Goal: Information Seeking & Learning: Learn about a topic

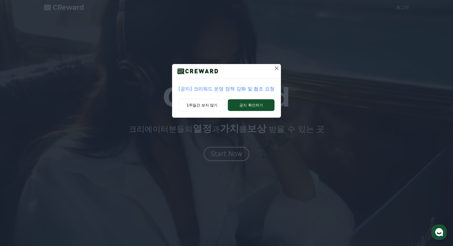
click at [277, 69] on icon at bounding box center [277, 68] width 6 height 6
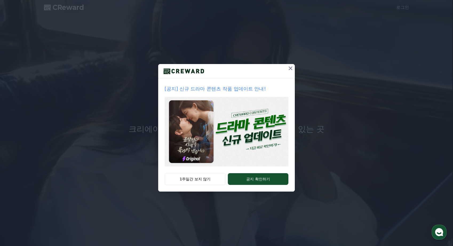
click at [293, 69] on icon at bounding box center [290, 68] width 6 height 6
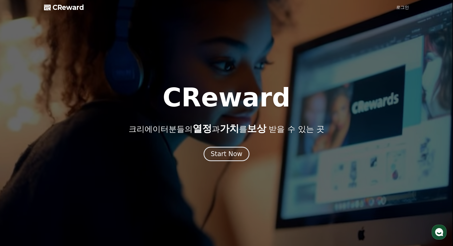
click at [401, 8] on link "로그인" at bounding box center [402, 7] width 13 height 6
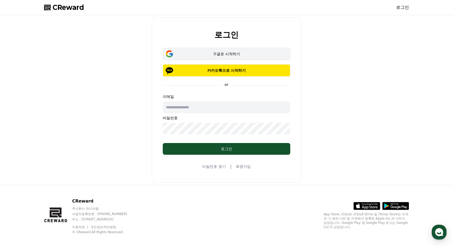
click at [232, 56] on div "구글로 시작하기" at bounding box center [227, 53] width 112 height 5
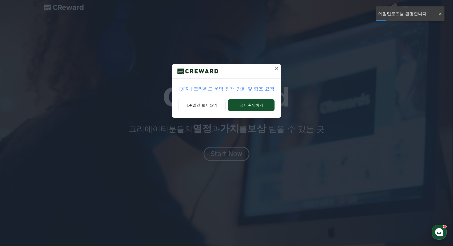
click at [252, 91] on p "[공지] 크리워드 운영 정책 강화 및 협조 요청" at bounding box center [227, 88] width 96 height 7
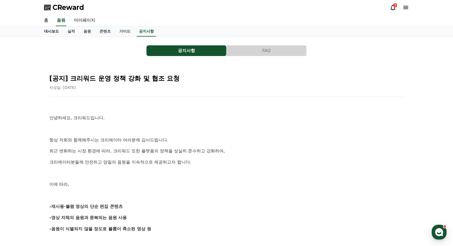
click at [56, 31] on link "대시보드" at bounding box center [51, 31] width 23 height 10
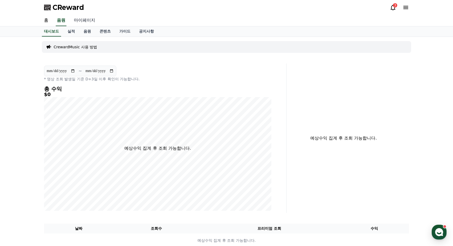
click at [87, 19] on link "마이페이지" at bounding box center [85, 20] width 30 height 11
select select "**********"
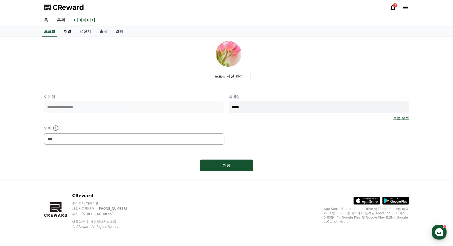
click at [66, 34] on link "채널" at bounding box center [68, 31] width 16 height 10
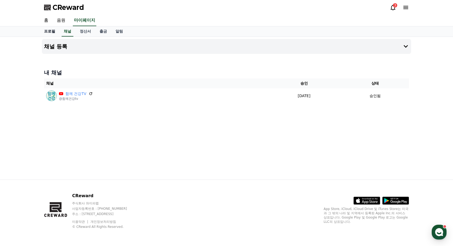
click at [52, 31] on link "프로필" at bounding box center [50, 31] width 20 height 10
select select "**********"
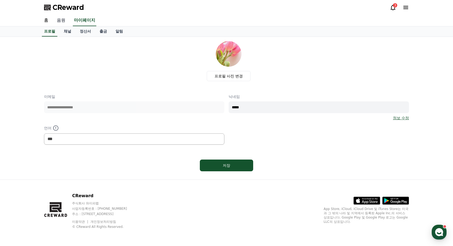
click at [62, 23] on link "음원" at bounding box center [61, 20] width 17 height 11
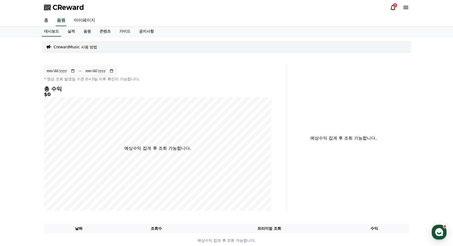
click at [83, 46] on p "CrewardMusic 사용 방법" at bounding box center [76, 46] width 44 height 5
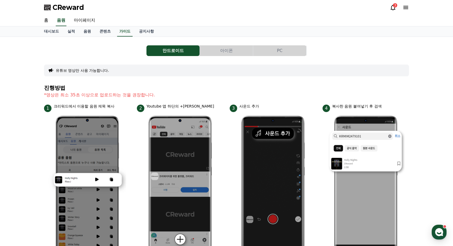
click at [68, 71] on button "유튜브 영상만 사용 가능합니다." at bounding box center [82, 70] width 53 height 5
click at [84, 29] on link "음원" at bounding box center [87, 31] width 16 height 10
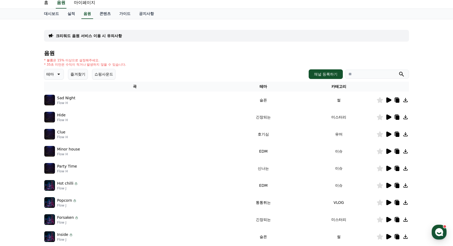
scroll to position [27, 0]
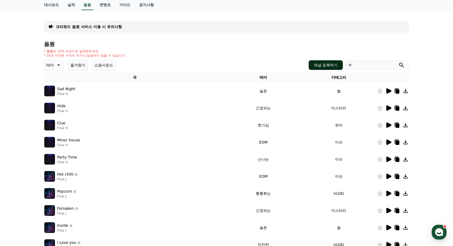
click at [337, 64] on button "채널 등록하기" at bounding box center [326, 65] width 34 height 10
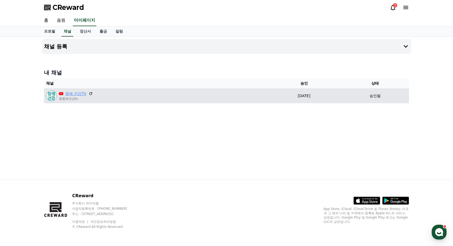
click at [78, 94] on link "함께 건강TV" at bounding box center [75, 94] width 21 height 6
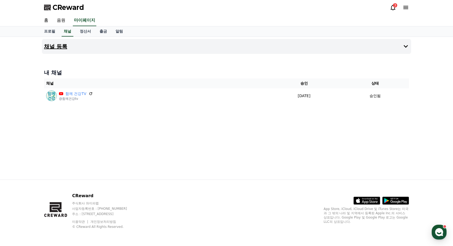
click at [95, 45] on button "채널 등록" at bounding box center [226, 46] width 369 height 15
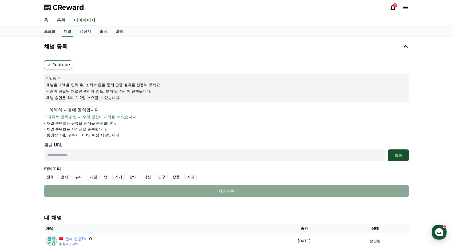
click at [47, 107] on p "아래의 내용에 동의합니다." at bounding box center [72, 110] width 56 height 6
click at [46, 107] on p "아래의 내용에 동의합니다." at bounding box center [72, 110] width 56 height 6
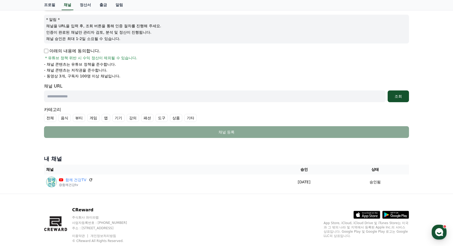
scroll to position [73, 0]
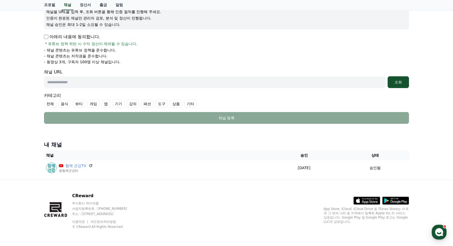
click at [131, 83] on input "text" at bounding box center [215, 82] width 342 height 12
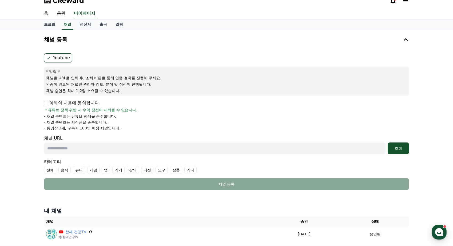
scroll to position [0, 0]
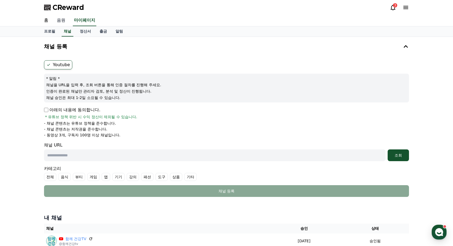
click at [63, 18] on link "음원" at bounding box center [61, 20] width 17 height 11
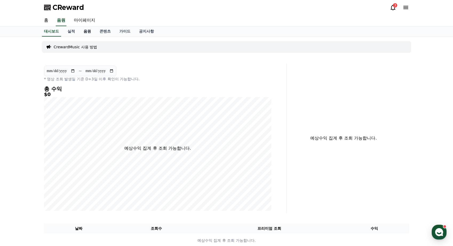
click at [90, 30] on link "음원" at bounding box center [87, 31] width 16 height 10
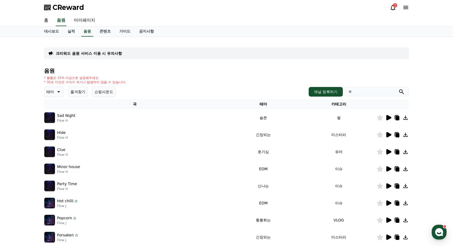
scroll to position [27, 0]
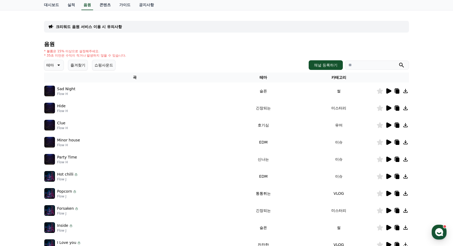
click at [56, 65] on icon at bounding box center [58, 65] width 6 height 6
click at [58, 107] on button "호기심" at bounding box center [52, 107] width 15 height 12
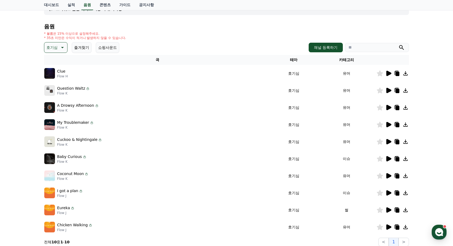
scroll to position [53, 0]
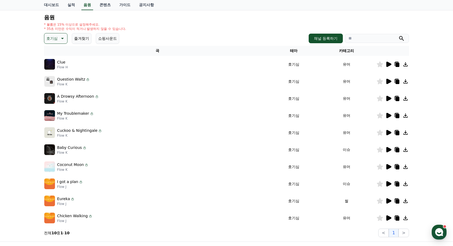
click at [347, 53] on th "카테고리" at bounding box center [347, 51] width 60 height 10
click at [110, 42] on button "쇼핑사운드" at bounding box center [107, 38] width 23 height 11
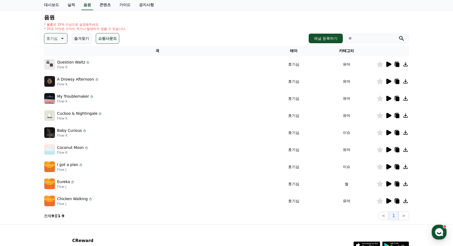
click at [82, 39] on button "즐겨찾기" at bounding box center [82, 38] width 20 height 11
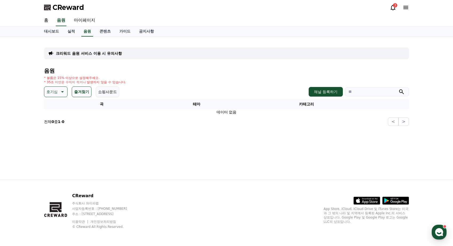
click at [85, 95] on button "즐겨찾기" at bounding box center [82, 91] width 20 height 11
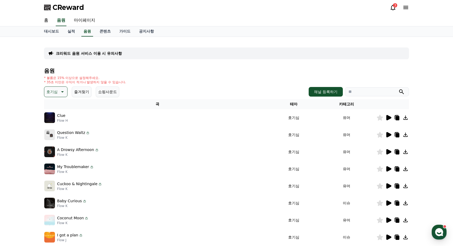
click at [388, 135] on icon at bounding box center [388, 134] width 5 height 5
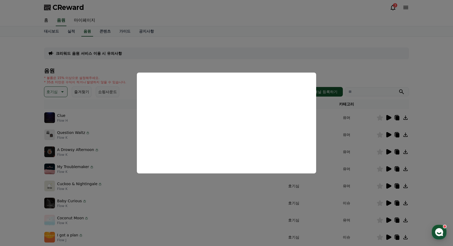
click at [357, 142] on button "close modal" at bounding box center [226, 123] width 453 height 246
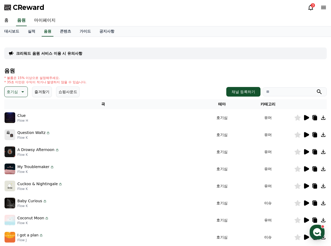
click at [311, 4] on div "3" at bounding box center [312, 5] width 4 height 4
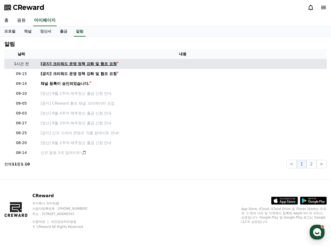
click at [109, 65] on div "[공지] 크리워드 운영 정책 강화 및 협조 요청" at bounding box center [79, 64] width 76 height 6
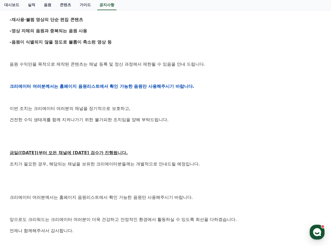
scroll to position [214, 0]
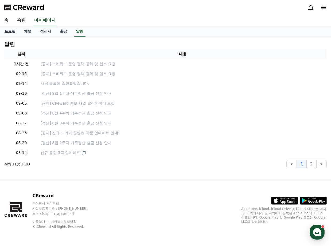
click at [8, 31] on link "프로필" at bounding box center [10, 31] width 20 height 10
select select "**********"
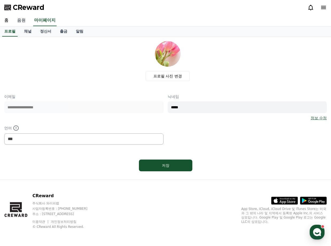
click at [23, 18] on link "음원" at bounding box center [21, 20] width 17 height 11
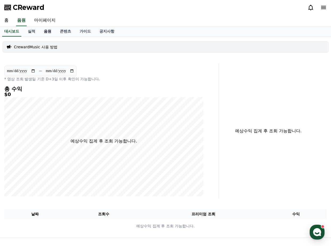
click at [47, 32] on link "음원" at bounding box center [48, 31] width 16 height 10
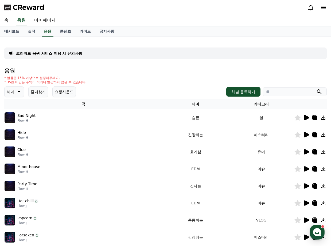
click at [16, 90] on icon at bounding box center [18, 92] width 6 height 6
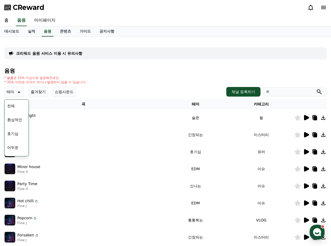
click at [17, 132] on button "호기심" at bounding box center [12, 134] width 15 height 12
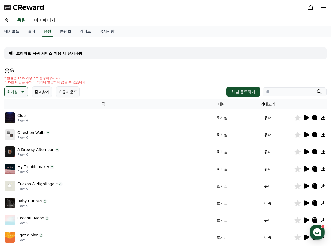
click at [302, 117] on div at bounding box center [310, 117] width 32 height 6
click at [305, 117] on icon at bounding box center [306, 117] width 5 height 5
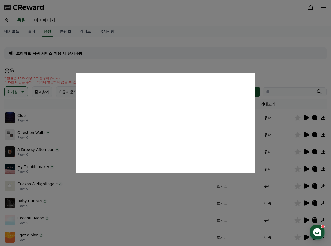
click at [286, 71] on button "close modal" at bounding box center [165, 123] width 331 height 246
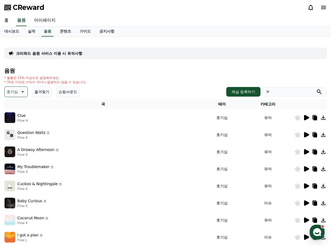
click at [31, 135] on p "Question Waltz" at bounding box center [31, 133] width 28 height 6
click at [303, 136] on icon at bounding box center [306, 135] width 6 height 6
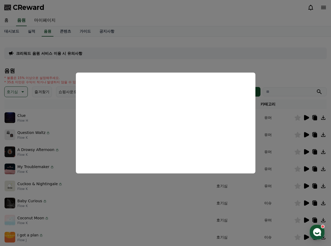
click at [296, 72] on button "close modal" at bounding box center [165, 123] width 331 height 246
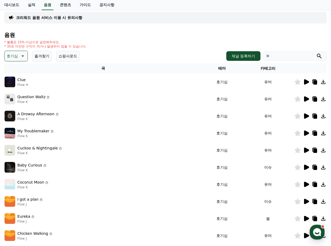
scroll to position [35, 0]
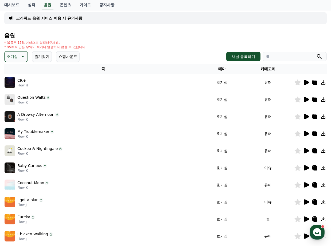
click at [303, 150] on icon at bounding box center [306, 151] width 6 height 6
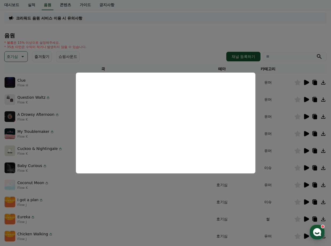
click at [53, 134] on button "close modal" at bounding box center [165, 123] width 331 height 246
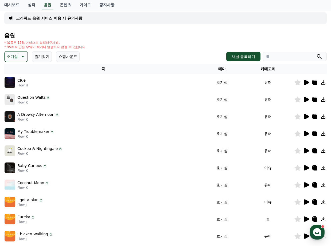
click at [18, 57] on button "호기심" at bounding box center [15, 56] width 23 height 11
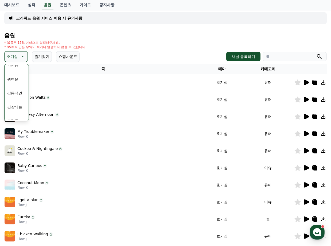
scroll to position [187, 0]
click at [17, 94] on button "잔잔한" at bounding box center [12, 92] width 15 height 12
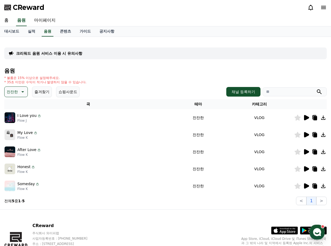
scroll to position [27, 0]
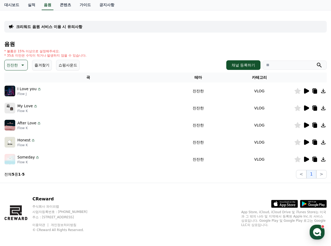
click at [304, 107] on icon at bounding box center [306, 107] width 5 height 5
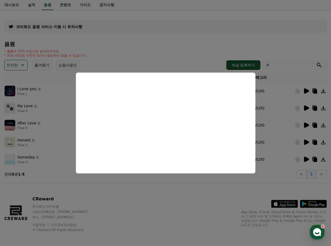
click at [281, 126] on button "close modal" at bounding box center [165, 123] width 331 height 246
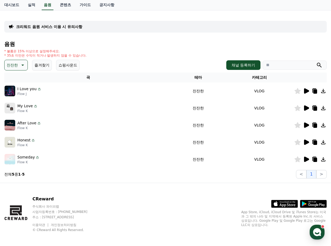
click at [306, 140] on icon at bounding box center [306, 142] width 5 height 5
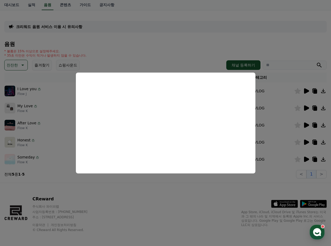
click at [282, 140] on button "close modal" at bounding box center [165, 123] width 331 height 246
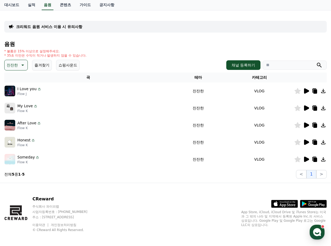
click at [10, 68] on p "잔잔한" at bounding box center [12, 64] width 11 height 7
click at [11, 82] on button "밝은" at bounding box center [11, 82] width 12 height 12
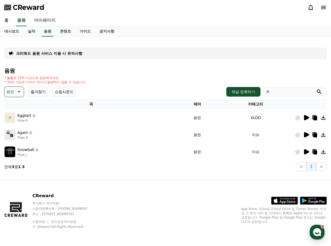
click at [305, 134] on icon at bounding box center [306, 134] width 5 height 5
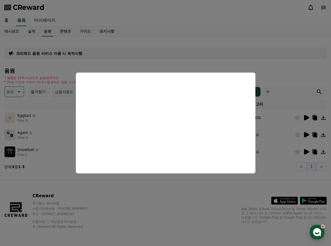
click at [269, 134] on button "close modal" at bounding box center [165, 123] width 331 height 246
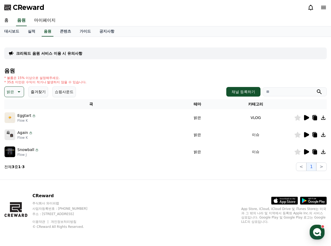
click at [282, 92] on input "search" at bounding box center [294, 91] width 64 height 9
type input "**"
click at [316, 89] on button "submit" at bounding box center [319, 92] width 6 height 6
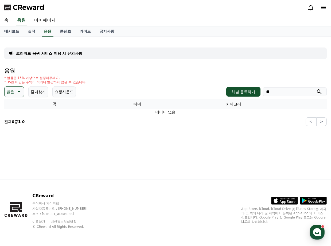
click at [16, 88] on button "밝은" at bounding box center [14, 91] width 20 height 11
click at [17, 100] on div "전체 환상적인 호기심 어두운 밝은 통통튀는 신나는 반전 웅장한 드라마틱 즐거움 분위기있는 EDM 그루브 슬픈 잔잔한 귀여운 감동적인 긴장되는 …" at bounding box center [16, 237] width 23 height 275
click at [15, 103] on button "전체" at bounding box center [11, 106] width 12 height 12
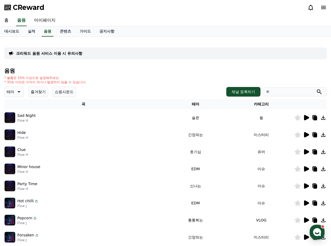
click at [281, 95] on input "search" at bounding box center [294, 91] width 64 height 9
click at [316, 89] on button "submit" at bounding box center [319, 92] width 6 height 6
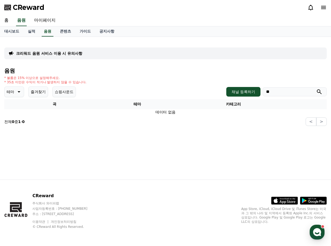
type input "*"
click at [316, 89] on button "submit" at bounding box center [319, 92] width 6 height 6
click at [288, 91] on input "**" at bounding box center [294, 91] width 64 height 9
click at [316, 89] on button "submit" at bounding box center [319, 92] width 6 height 6
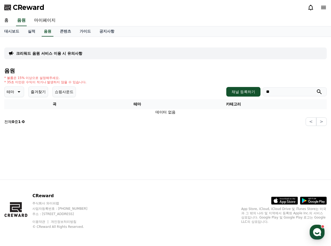
type input "*"
click at [64, 32] on link "콘텐츠" at bounding box center [66, 31] width 20 height 10
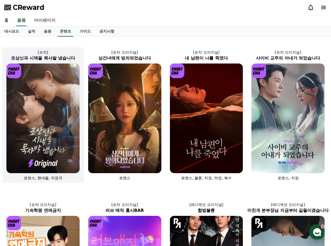
click at [76, 101] on img at bounding box center [42, 119] width 73 height 110
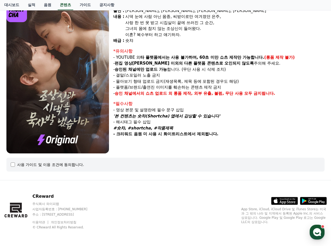
scroll to position [56, 0]
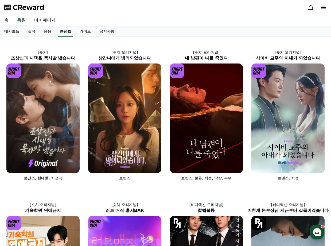
click at [66, 30] on link "콘텐츠" at bounding box center [65, 31] width 15 height 10
click at [32, 30] on link "실적" at bounding box center [31, 31] width 16 height 10
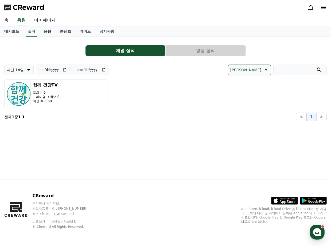
click at [47, 29] on link "음원" at bounding box center [48, 31] width 16 height 10
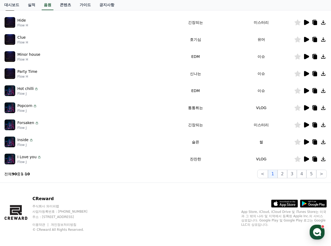
scroll to position [115, 0]
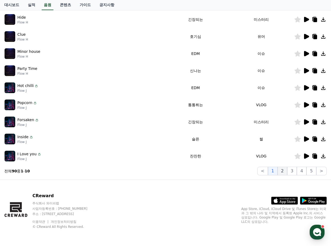
click at [284, 171] on button "2" at bounding box center [282, 171] width 10 height 9
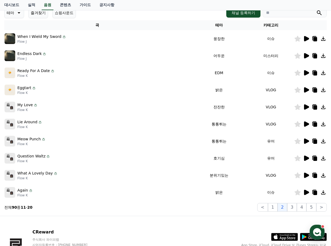
scroll to position [89, 0]
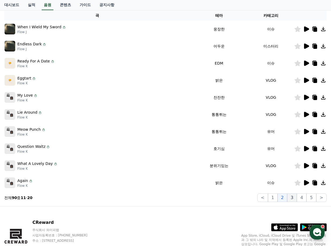
click at [293, 196] on button "3" at bounding box center [292, 197] width 10 height 9
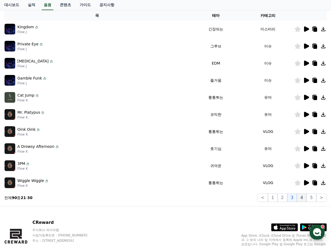
click at [300, 198] on button "4" at bounding box center [302, 197] width 10 height 9
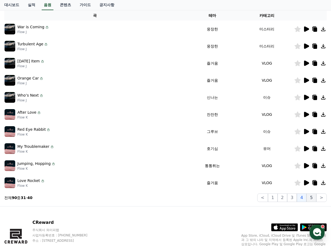
click at [309, 199] on button "5" at bounding box center [311, 197] width 10 height 9
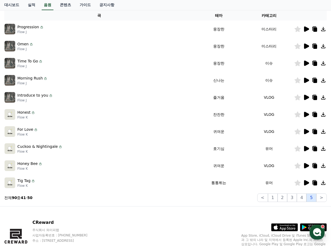
click at [315, 200] on button "5" at bounding box center [311, 197] width 10 height 9
click at [320, 201] on button ">" at bounding box center [321, 197] width 10 height 9
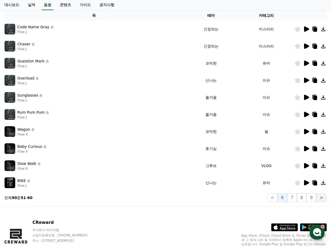
click at [323, 200] on button ">" at bounding box center [321, 197] width 10 height 9
click at [296, 200] on button "7" at bounding box center [292, 197] width 10 height 9
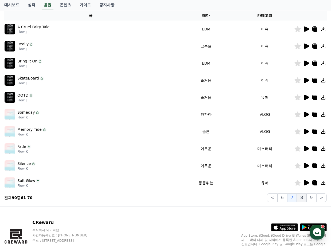
click at [301, 199] on button "8" at bounding box center [302, 197] width 10 height 9
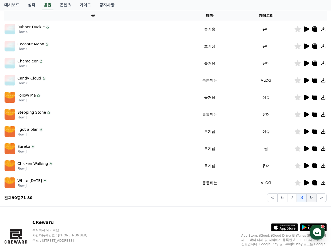
click at [307, 199] on button "9" at bounding box center [311, 197] width 10 height 9
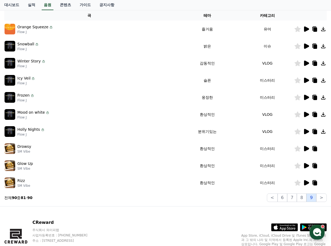
click at [315, 200] on button "9" at bounding box center [311, 197] width 10 height 9
click at [273, 198] on button "<" at bounding box center [272, 197] width 10 height 9
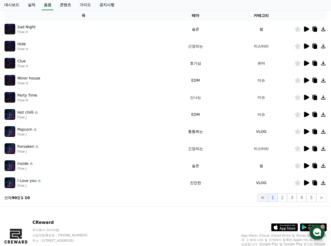
click at [273, 198] on button "1" at bounding box center [273, 197] width 10 height 9
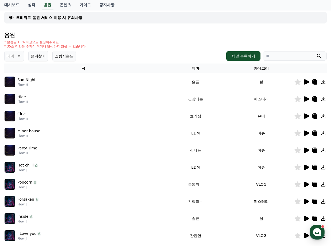
scroll to position [35, 0]
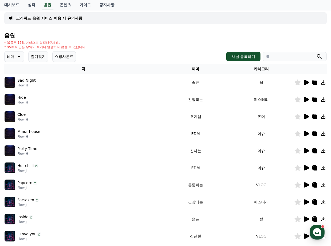
click at [19, 54] on icon at bounding box center [18, 56] width 6 height 6
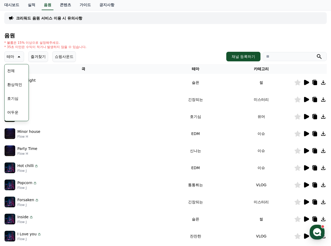
click at [17, 100] on button "호기심" at bounding box center [12, 99] width 15 height 12
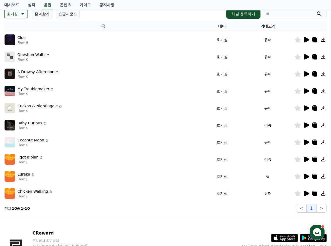
scroll to position [80, 0]
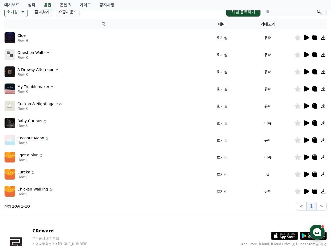
click at [305, 89] on icon at bounding box center [306, 88] width 5 height 5
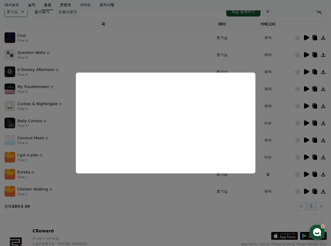
click at [281, 108] on button "close modal" at bounding box center [165, 123] width 331 height 246
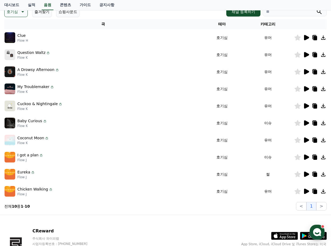
click at [304, 156] on icon at bounding box center [306, 157] width 5 height 5
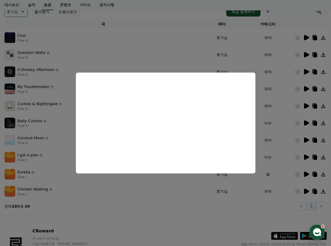
click at [279, 157] on button "close modal" at bounding box center [165, 123] width 331 height 246
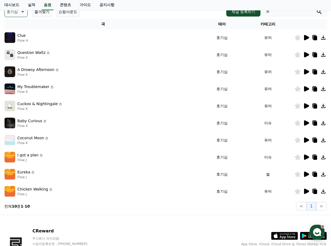
click at [298, 159] on icon at bounding box center [297, 157] width 6 height 6
click at [324, 156] on icon at bounding box center [323, 157] width 6 height 6
click at [315, 159] on icon at bounding box center [315, 158] width 4 height 4
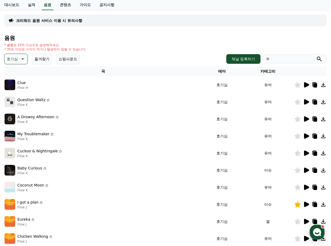
scroll to position [27, 0]
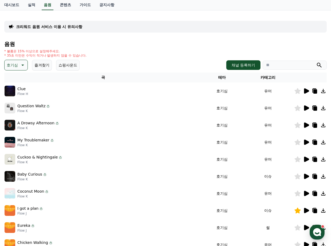
click at [19, 67] on icon at bounding box center [22, 65] width 6 height 6
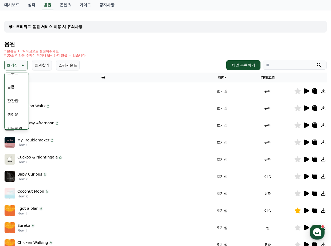
click at [19, 102] on button "잔잔한" at bounding box center [12, 101] width 15 height 12
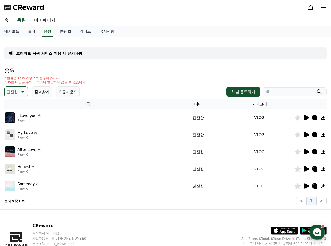
click at [305, 118] on icon at bounding box center [306, 117] width 5 height 5
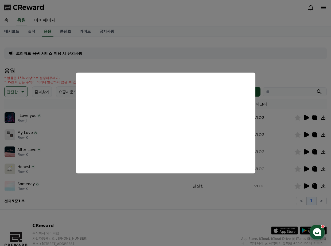
click at [281, 68] on button "close modal" at bounding box center [165, 123] width 331 height 246
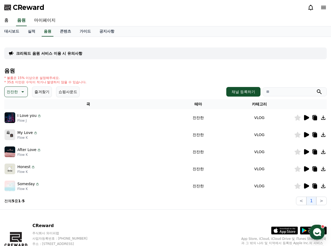
click at [307, 135] on icon at bounding box center [306, 134] width 5 height 5
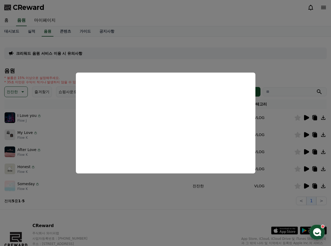
click at [280, 141] on button "close modal" at bounding box center [165, 123] width 331 height 246
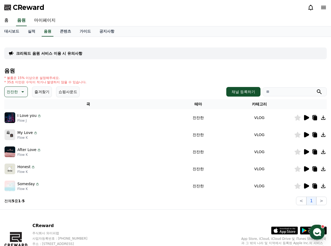
click at [17, 87] on button "잔잔한" at bounding box center [15, 91] width 23 height 11
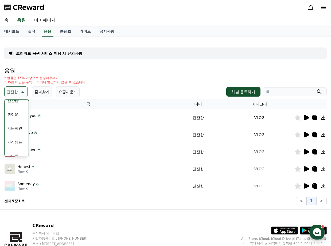
click at [16, 117] on button "귀여운" at bounding box center [12, 115] width 15 height 12
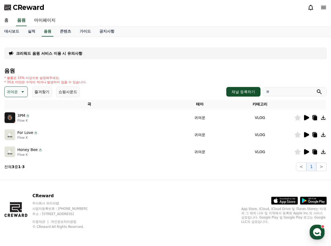
click at [306, 121] on td at bounding box center [310, 117] width 33 height 17
click at [306, 118] on icon at bounding box center [306, 117] width 5 height 5
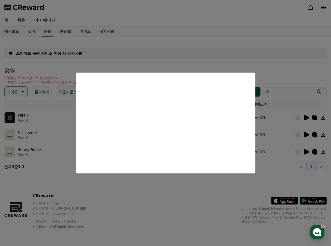
click at [275, 73] on button "close modal" at bounding box center [165, 123] width 331 height 246
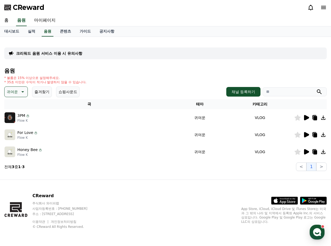
click at [306, 117] on icon at bounding box center [306, 117] width 5 height 5
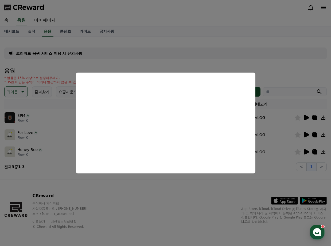
click at [302, 73] on button "close modal" at bounding box center [165, 123] width 331 height 246
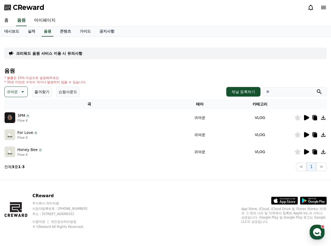
click at [316, 118] on icon at bounding box center [315, 118] width 4 height 4
click at [304, 136] on icon at bounding box center [306, 134] width 5 height 5
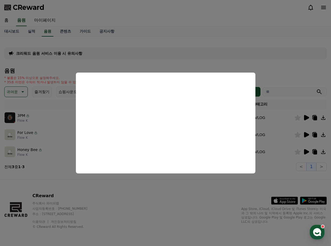
click at [142, 191] on button "close modal" at bounding box center [165, 123] width 331 height 246
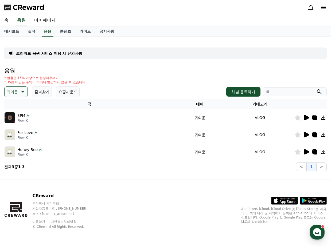
click at [19, 90] on icon at bounding box center [22, 92] width 6 height 6
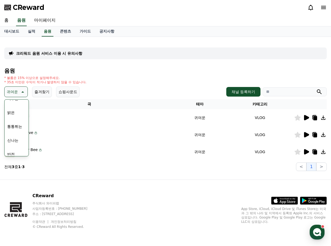
scroll to position [53, 0]
click at [16, 125] on button "통통튀는" at bounding box center [14, 122] width 19 height 12
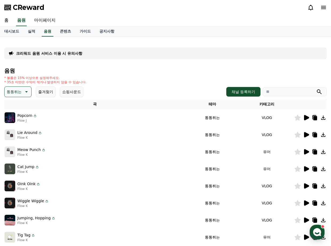
click at [307, 119] on icon at bounding box center [306, 117] width 5 height 5
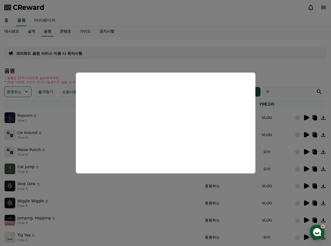
click at [179, 189] on button "close modal" at bounding box center [165, 123] width 331 height 246
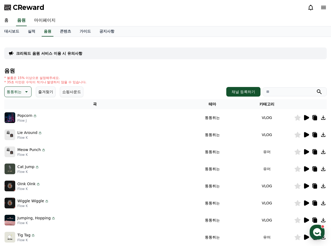
click at [324, 118] on icon at bounding box center [323, 117] width 6 height 6
click at [314, 117] on icon at bounding box center [315, 118] width 4 height 4
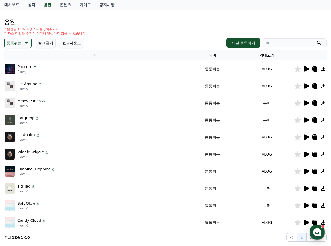
scroll to position [53, 0]
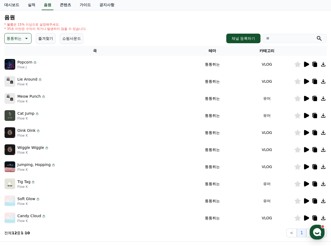
click at [17, 33] on div "음원 * 볼륨은 15% 이상으로 설정해주세요. * 35초 미만은 수익이 적거나 발생하지 않을 수 있습니다. 통통튀는 즐겨찾기 쇼핑사운드 채널 …" at bounding box center [165, 125] width 322 height 223
click at [19, 38] on p "통통튀는" at bounding box center [14, 38] width 15 height 7
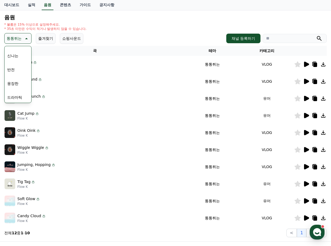
scroll to position [107, 0]
click at [17, 57] on button "웅장한" at bounding box center [12, 57] width 15 height 12
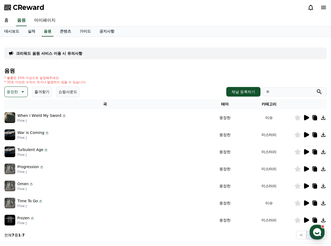
click at [307, 120] on icon at bounding box center [306, 117] width 6 height 6
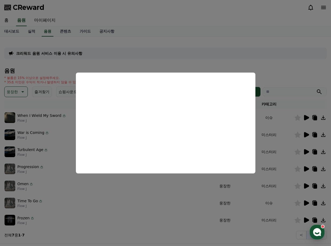
click at [52, 103] on button "close modal" at bounding box center [165, 123] width 331 height 246
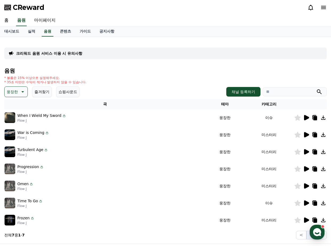
click at [18, 93] on button "웅장한" at bounding box center [15, 91] width 23 height 11
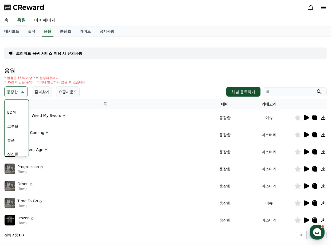
scroll to position [133, 0]
click at [17, 126] on button "분위기있는" at bounding box center [16, 125] width 23 height 12
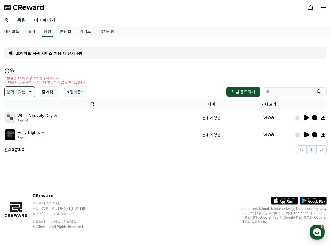
click at [304, 116] on icon at bounding box center [306, 117] width 5 height 5
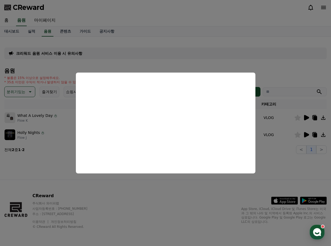
click at [294, 77] on button "close modal" at bounding box center [165, 123] width 331 height 246
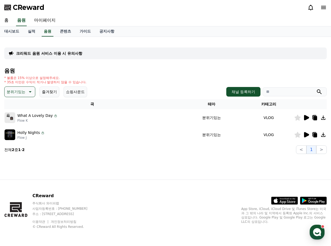
click at [305, 135] on icon at bounding box center [306, 134] width 5 height 5
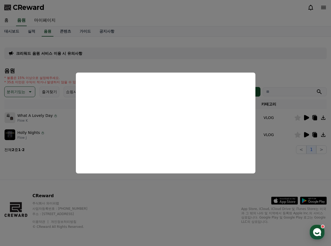
click at [279, 160] on button "close modal" at bounding box center [165, 123] width 331 height 246
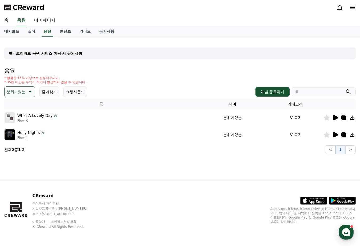
click at [5, 62] on div "크리워드 음원 서비스 이용 시 유의사항 음원 * 볼륨은 15% 이상으로 설정해주세요. * 35초 미만은 수익이 적거나 발생하지 않을 수 있습니…" at bounding box center [180, 97] width 352 height 113
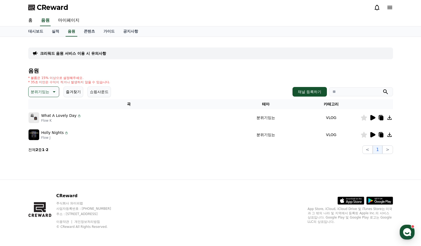
click at [125, 182] on div "CReward 주식회사 와이피랩 사업자등록번호 : [PHONE_NUMBER] 주소 : [STREET_ADDRESS] 이용약관 개인정보처리방침 …" at bounding box center [211, 213] width 374 height 66
